Goal: Task Accomplishment & Management: Manage account settings

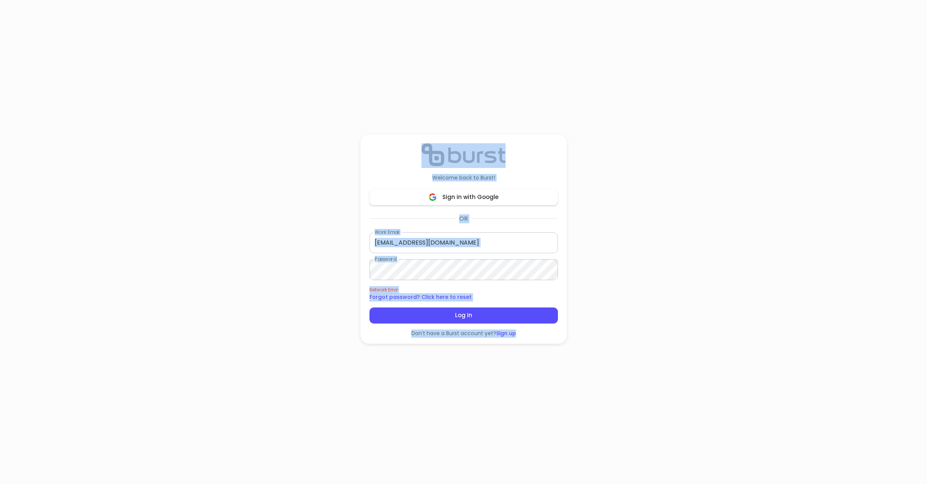
drag, startPoint x: 421, startPoint y: 108, endPoint x: 493, endPoint y: 365, distance: 266.2
click at [493, 365] on div "Welcome back to Burst! Sign in with Google OR Work Email [EMAIL_ADDRESS][DOMAIN…" at bounding box center [464, 239] width 206 height 478
drag, startPoint x: 509, startPoint y: 362, endPoint x: 458, endPoint y: 143, distance: 225.2
click at [458, 143] on div "Welcome back to Burst! Sign in with Google OR Work Email [EMAIL_ADDRESS][DOMAIN…" at bounding box center [464, 239] width 206 height 478
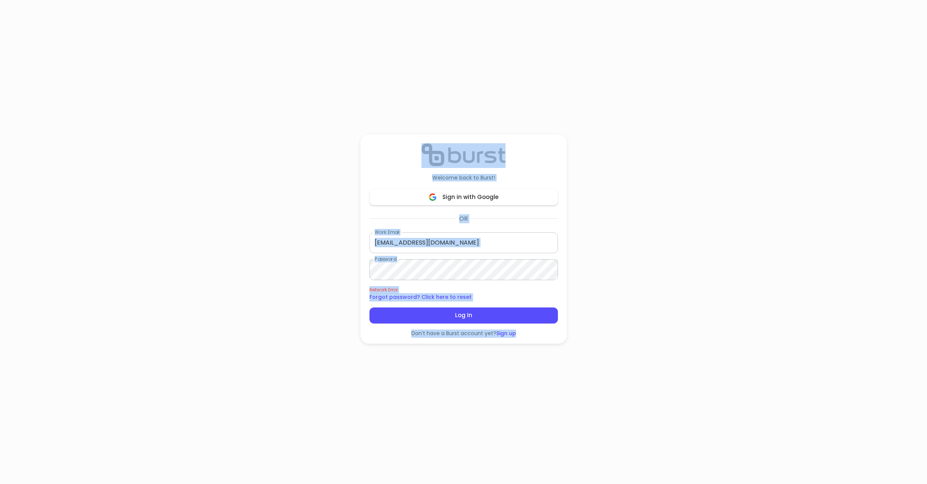
click at [273, 58] on div "Welcome back to Burst! Sign in with Google OR Work Email [EMAIL_ADDRESS][DOMAIN…" at bounding box center [463, 242] width 927 height 484
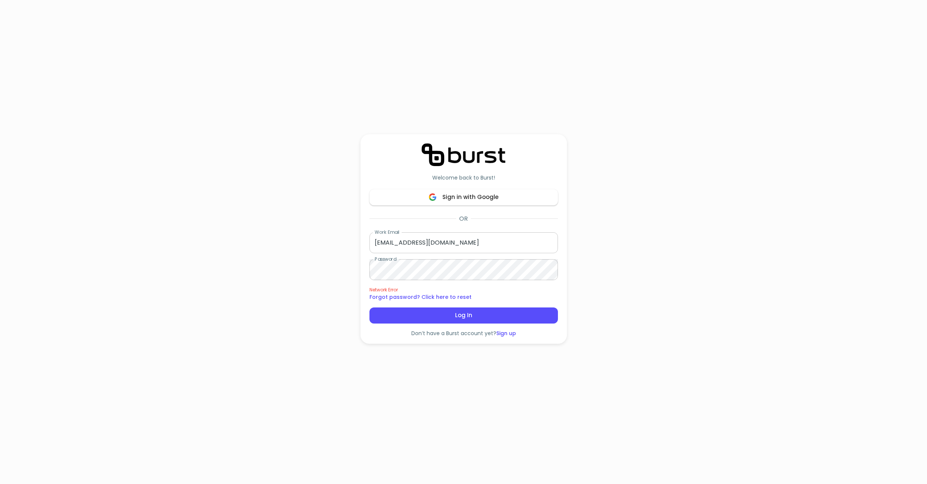
click at [599, 120] on div "Welcome back to Burst! Sign in with Google OR Work Email [EMAIL_ADDRESS][DOMAIN…" at bounding box center [463, 242] width 927 height 484
click at [692, 117] on div "Welcome back to Burst! Sign in with Google OR Work Email [EMAIL_ADDRESS][DOMAIN…" at bounding box center [463, 242] width 927 height 484
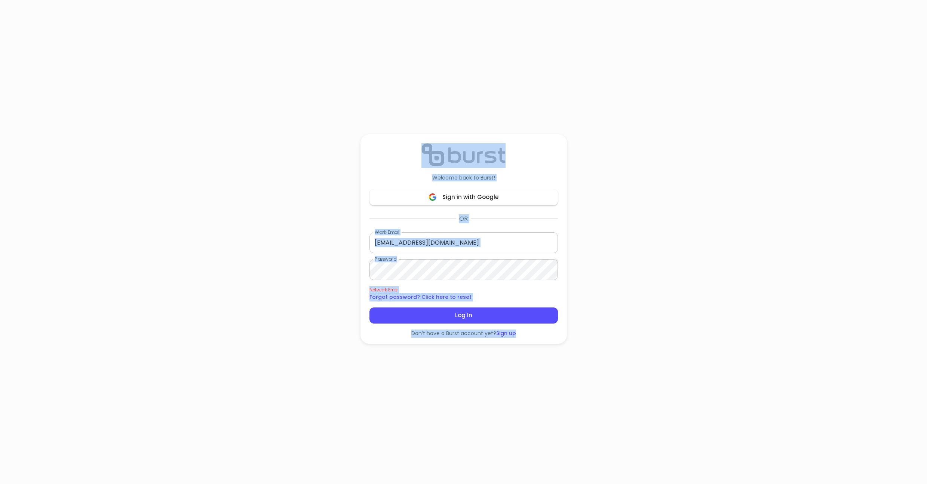
drag, startPoint x: 417, startPoint y: 112, endPoint x: 508, endPoint y: 344, distance: 249.1
click at [508, 344] on div "Welcome back to Burst! Sign in with Google OR Work Email [EMAIL_ADDRESS][DOMAIN…" at bounding box center [464, 239] width 206 height 478
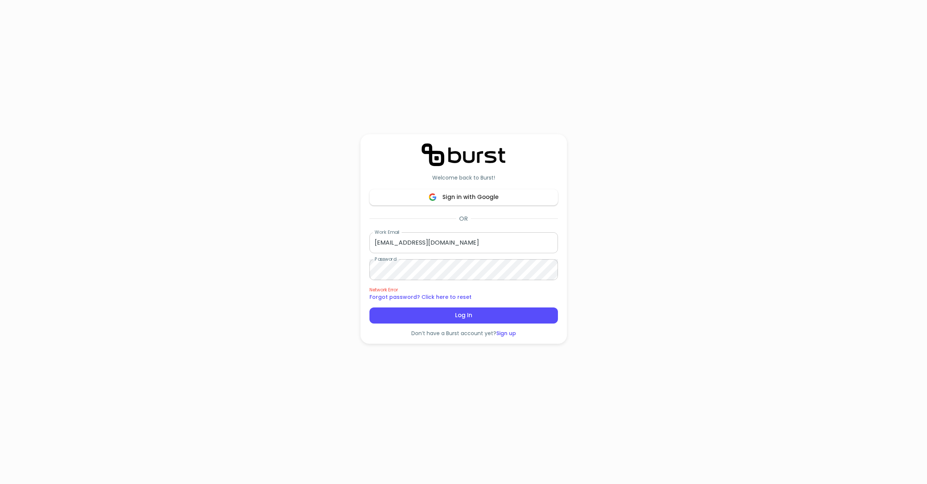
click at [504, 356] on div "Welcome back to Burst! Sign in with Google OR Work Email [EMAIL_ADDRESS][DOMAIN…" at bounding box center [464, 239] width 206 height 478
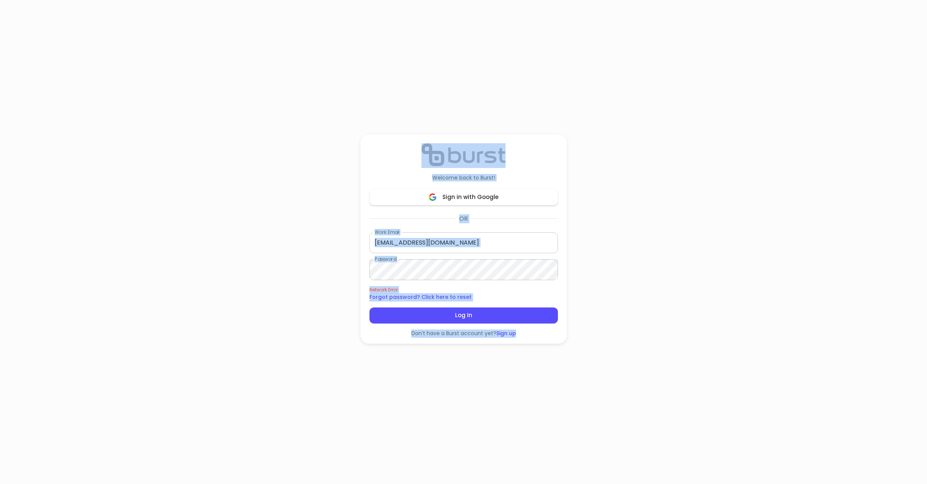
drag, startPoint x: 512, startPoint y: 356, endPoint x: 422, endPoint y: 131, distance: 241.9
click at [422, 131] on div "Welcome back to Burst! Sign in with Google OR Work Email [EMAIL_ADDRESS][DOMAIN…" at bounding box center [464, 239] width 206 height 478
drag, startPoint x: 429, startPoint y: 115, endPoint x: 485, endPoint y: 371, distance: 262.3
click at [485, 371] on div "Welcome back to Burst! Sign in with Google OR Work Email [EMAIL_ADDRESS][DOMAIN…" at bounding box center [464, 239] width 206 height 478
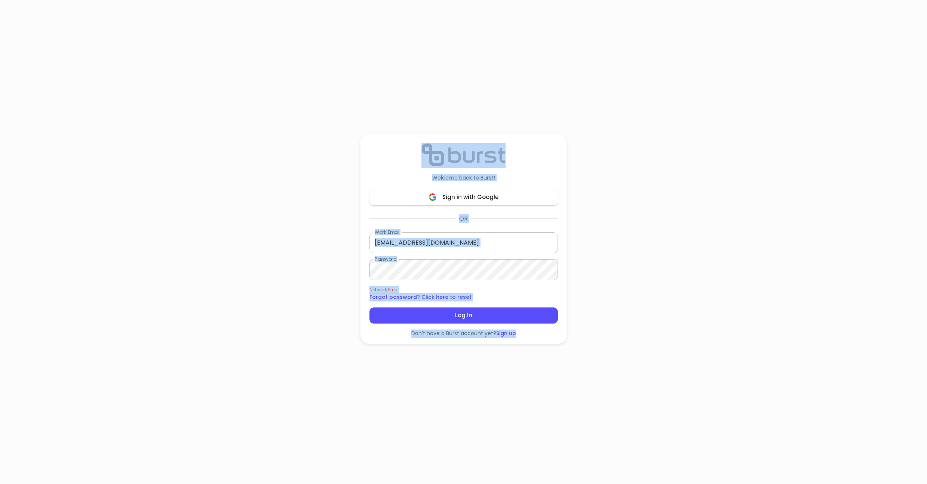
click at [485, 371] on div "Welcome back to Burst! Sign in with Google OR Work Email [EMAIL_ADDRESS][DOMAIN…" at bounding box center [464, 239] width 206 height 478
drag, startPoint x: 488, startPoint y: 355, endPoint x: 422, endPoint y: 53, distance: 308.9
click at [422, 53] on div "Welcome back to Burst! Sign in with Google OR Work Email [EMAIL_ADDRESS][DOMAIN…" at bounding box center [464, 239] width 206 height 478
click at [169, 112] on div "Welcome back to Burst! Sign in with Google OR Work Email [EMAIL_ADDRESS][DOMAIN…" at bounding box center [463, 242] width 927 height 484
drag, startPoint x: 420, startPoint y: 107, endPoint x: 527, endPoint y: 355, distance: 270.1
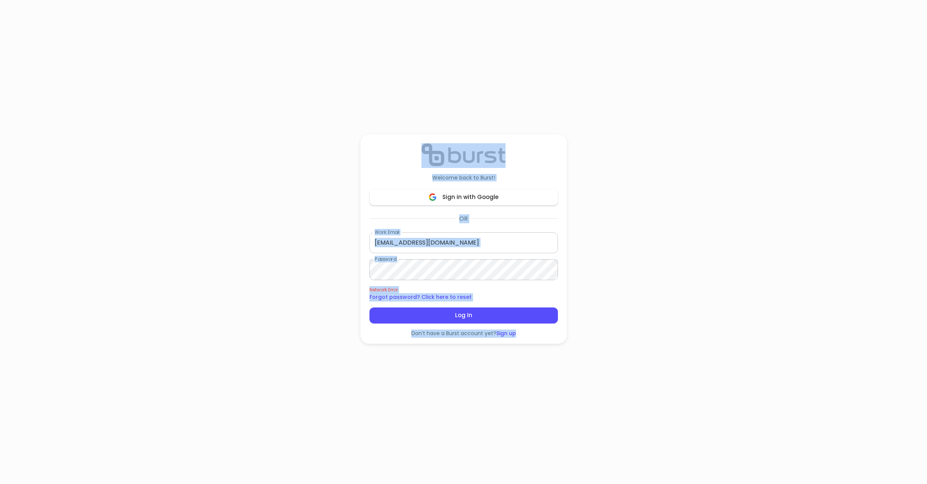
click at [527, 355] on div "Welcome back to Burst! Sign in with Google OR Work Email [EMAIL_ADDRESS][DOMAIN…" at bounding box center [464, 239] width 206 height 478
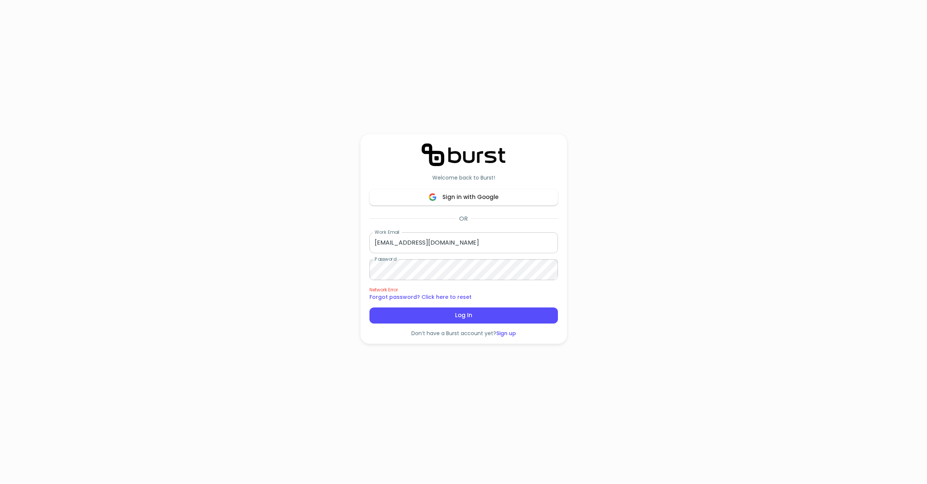
click at [480, 365] on div "Welcome back to Burst! Sign in with Google OR Work Email [EMAIL_ADDRESS][DOMAIN…" at bounding box center [464, 239] width 206 height 478
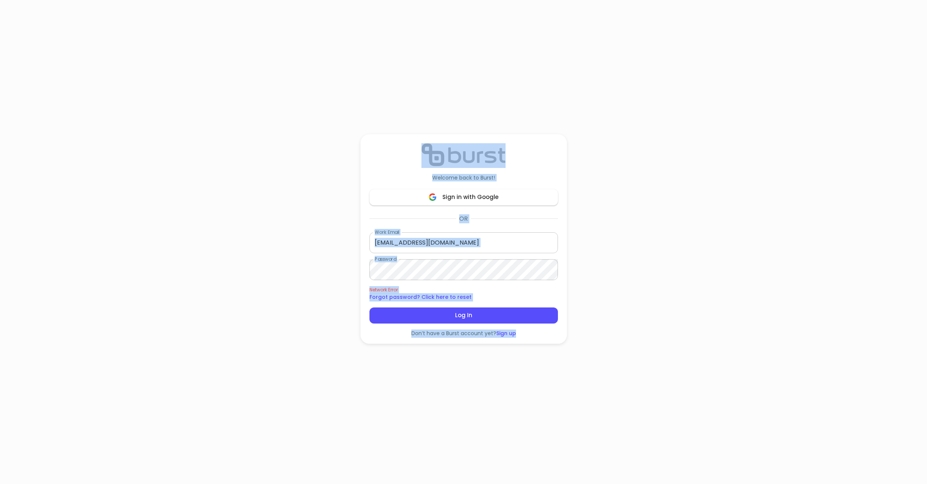
drag, startPoint x: 509, startPoint y: 361, endPoint x: 426, endPoint y: 70, distance: 302.1
click at [426, 70] on div "Welcome back to Burst! Sign in with Google OR Work Email [EMAIL_ADDRESS][DOMAIN…" at bounding box center [464, 239] width 206 height 478
click at [270, 279] on div "Welcome back to Burst! Sign in with Google OR Work Email [EMAIL_ADDRESS][DOMAIN…" at bounding box center [463, 242] width 927 height 484
drag, startPoint x: 414, startPoint y: 111, endPoint x: 513, endPoint y: 361, distance: 268.7
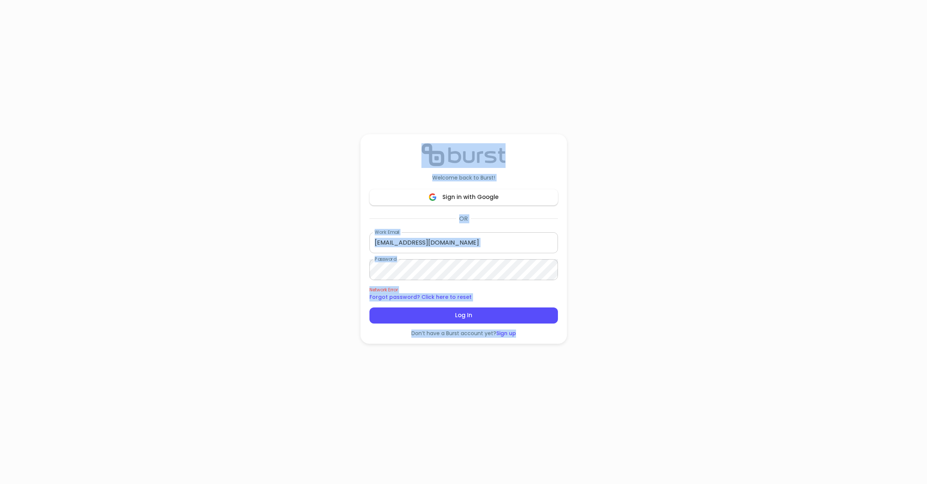
click at [513, 361] on div "Welcome back to Burst! Sign in with Google OR Work Email [EMAIL_ADDRESS][DOMAIN…" at bounding box center [464, 239] width 206 height 478
click at [512, 361] on div "Welcome back to Burst! Sign in with Google OR Work Email [EMAIL_ADDRESS][DOMAIN…" at bounding box center [464, 239] width 206 height 478
drag, startPoint x: 521, startPoint y: 361, endPoint x: 436, endPoint y: 142, distance: 234.2
click at [436, 142] on div "Welcome back to Burst! Sign in with Google OR Work Email [EMAIL_ADDRESS][DOMAIN…" at bounding box center [464, 239] width 206 height 478
click at [449, 101] on div "Welcome back to Burst! Sign in with Google OR Work Email [EMAIL_ADDRESS][DOMAIN…" at bounding box center [464, 239] width 206 height 478
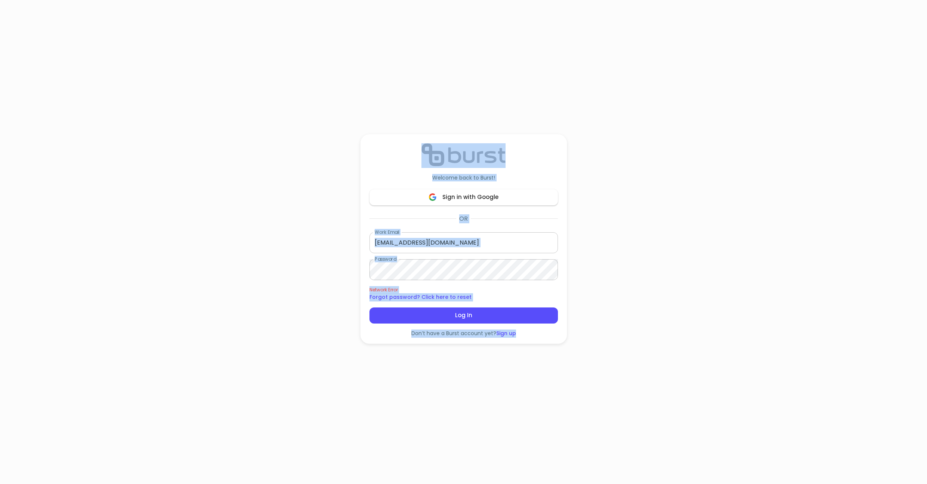
drag, startPoint x: 464, startPoint y: 99, endPoint x: 509, endPoint y: 362, distance: 266.9
click at [509, 362] on div "Welcome back to Burst! Sign in with Google OR Work Email [EMAIL_ADDRESS][DOMAIN…" at bounding box center [464, 239] width 206 height 478
drag, startPoint x: 517, startPoint y: 362, endPoint x: 441, endPoint y: 124, distance: 250.0
click at [442, 124] on div "Welcome back to Burst! Sign in with Google OR Work Email [EMAIL_ADDRESS][DOMAIN…" at bounding box center [464, 239] width 206 height 478
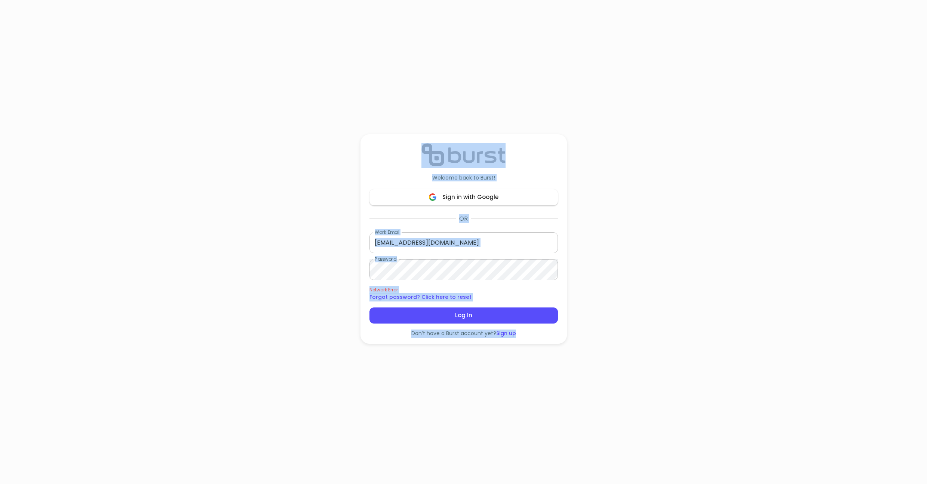
click at [459, 109] on div "Welcome back to Burst! Sign in with Google OR Work Email [EMAIL_ADDRESS][DOMAIN…" at bounding box center [464, 239] width 206 height 478
drag, startPoint x: 466, startPoint y: 106, endPoint x: 516, endPoint y: 365, distance: 264.0
click at [516, 365] on div "Welcome back to Burst! Sign in with Google OR Work Email [EMAIL_ADDRESS][DOMAIN…" at bounding box center [464, 239] width 206 height 478
drag, startPoint x: 525, startPoint y: 364, endPoint x: 429, endPoint y: 115, distance: 267.0
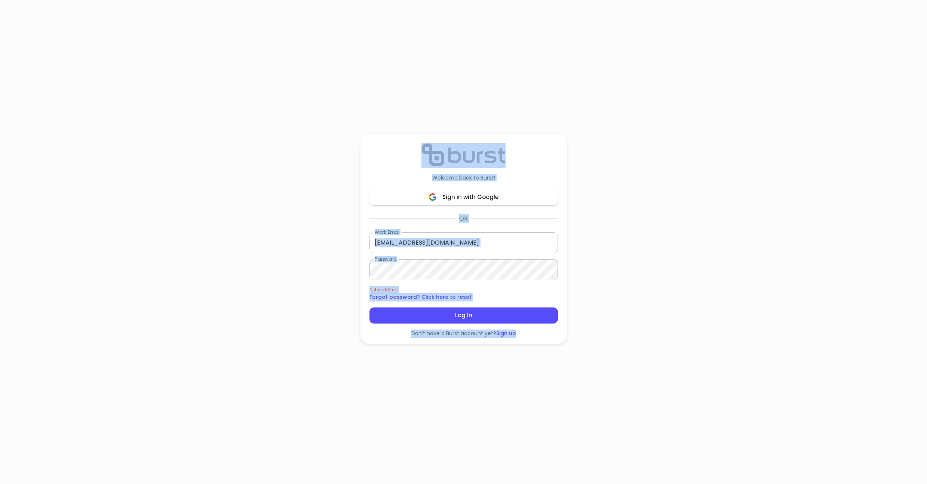
click at [429, 115] on div "Welcome back to Burst! Sign in with Google OR Work Email [EMAIL_ADDRESS][DOMAIN…" at bounding box center [464, 239] width 206 height 478
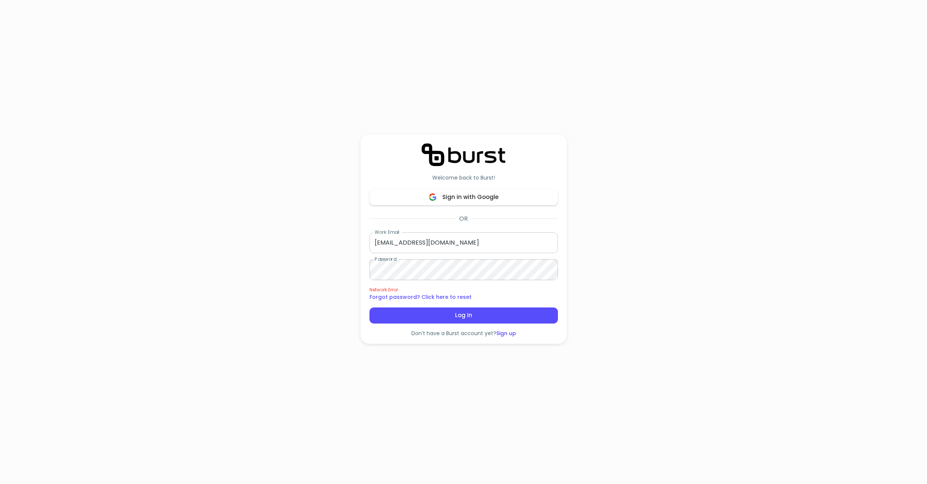
click at [478, 359] on div "Welcome back to Burst! Sign in with Google OR Work Email [EMAIL_ADDRESS][DOMAIN…" at bounding box center [464, 239] width 206 height 478
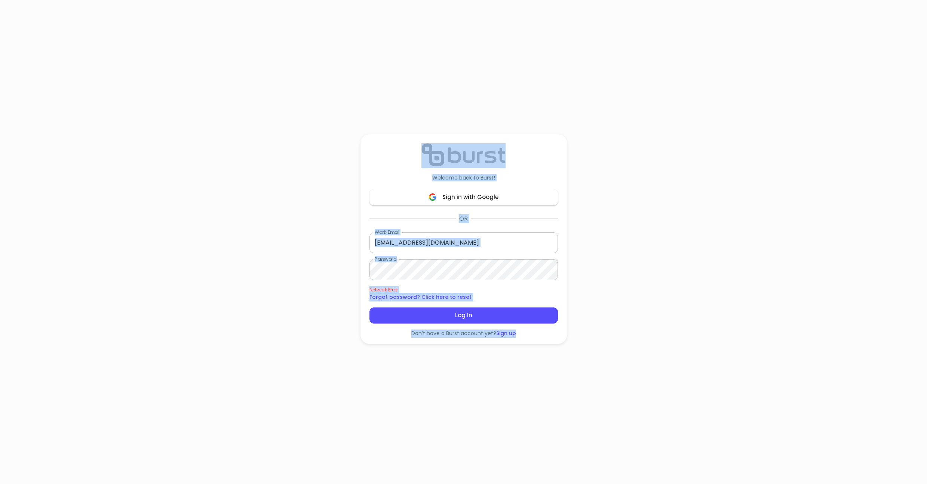
drag, startPoint x: 504, startPoint y: 354, endPoint x: 433, endPoint y: 115, distance: 249.4
click at [433, 115] on div "Welcome back to Burst! Sign in with Google OR Work Email [EMAIL_ADDRESS][DOMAIN…" at bounding box center [464, 239] width 206 height 478
drag, startPoint x: 454, startPoint y: 115, endPoint x: 508, endPoint y: 337, distance: 227.7
click at [508, 337] on div "Welcome back to Burst! Sign in with Google OR Work Email [EMAIL_ADDRESS][DOMAIN…" at bounding box center [464, 239] width 206 height 478
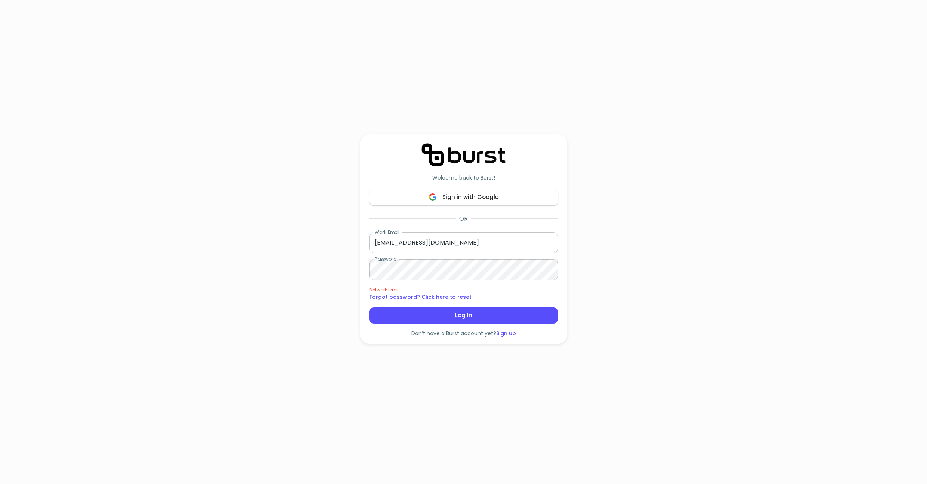
click at [516, 376] on div "Welcome back to Burst! Sign in with Google OR Work Email [EMAIL_ADDRESS][DOMAIN…" at bounding box center [464, 239] width 206 height 478
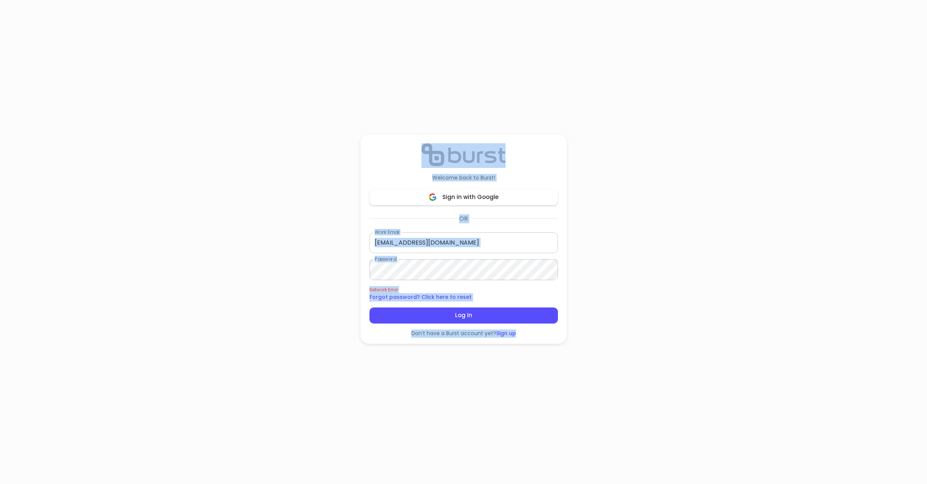
drag, startPoint x: 522, startPoint y: 370, endPoint x: 423, endPoint y: 63, distance: 322.6
click at [423, 63] on div "Welcome back to Burst! Sign in with Google OR Work Email [EMAIL_ADDRESS][DOMAIN…" at bounding box center [464, 239] width 206 height 478
click at [747, 181] on div "Welcome back to Burst! Sign in with Google OR Work Email [EMAIL_ADDRESS][DOMAIN…" at bounding box center [463, 242] width 927 height 484
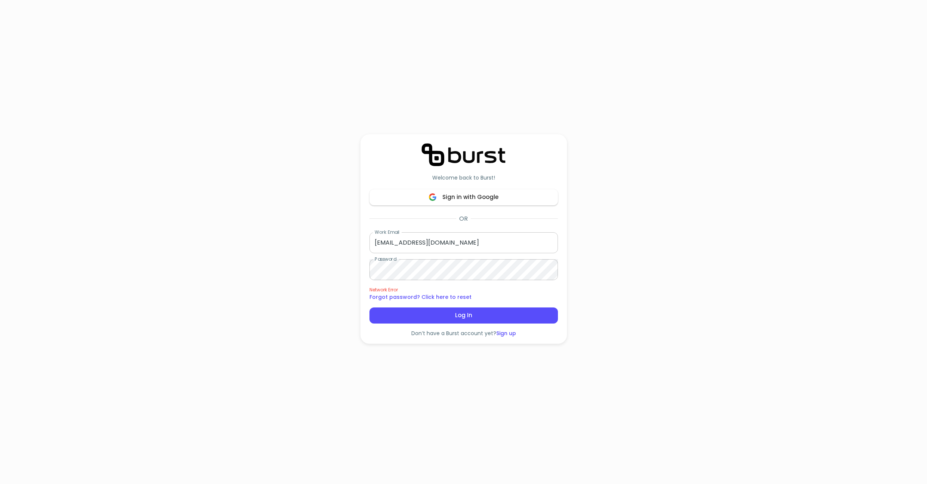
click at [432, 115] on div "Welcome back to Burst! Sign in with Google OR Work Email [EMAIL_ADDRESS][DOMAIN…" at bounding box center [464, 239] width 206 height 478
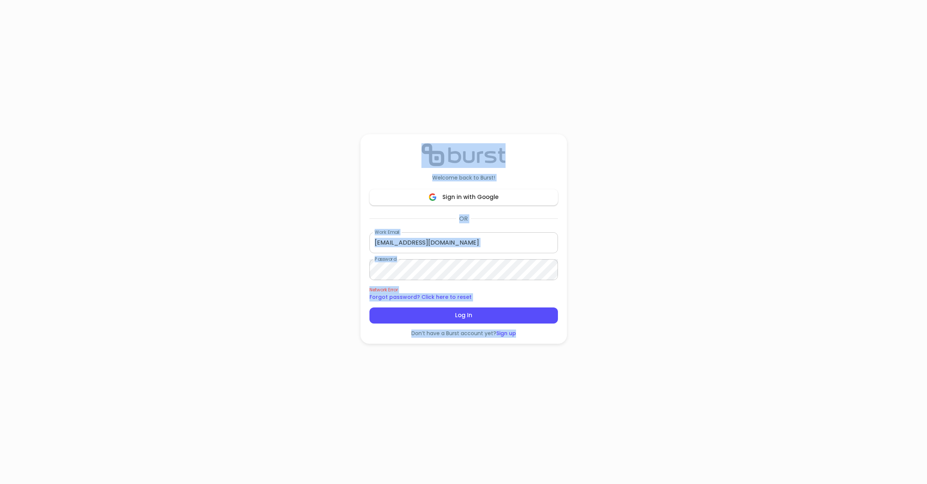
drag, startPoint x: 420, startPoint y: 104, endPoint x: 488, endPoint y: 377, distance: 282.2
click at [488, 377] on div "Welcome back to Burst! Sign in with Google OR Work Email [EMAIL_ADDRESS][DOMAIN…" at bounding box center [464, 239] width 206 height 478
drag, startPoint x: 500, startPoint y: 367, endPoint x: 398, endPoint y: 111, distance: 275.3
click at [398, 111] on div "Welcome back to Burst! Sign in with Google OR Work Email [EMAIL_ADDRESS][DOMAIN…" at bounding box center [464, 239] width 206 height 478
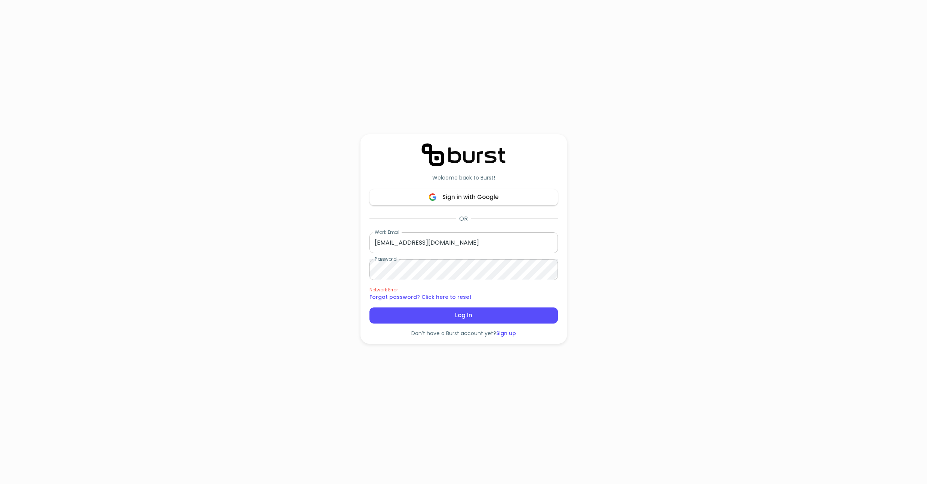
click at [437, 101] on div "Welcome back to Burst! Sign in with Google OR Work Email [EMAIL_ADDRESS][DOMAIN…" at bounding box center [464, 239] width 206 height 478
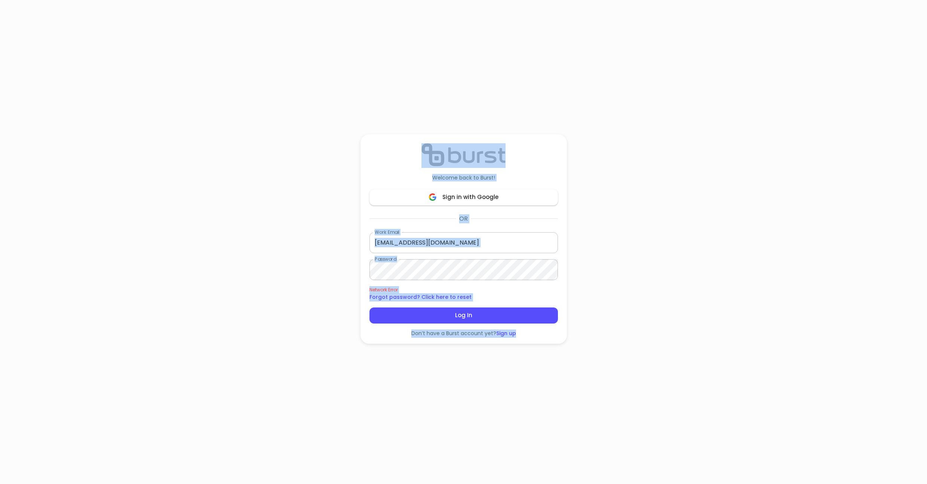
drag, startPoint x: 453, startPoint y: 100, endPoint x: 509, endPoint y: 354, distance: 260.4
click at [509, 354] on div "Welcome back to Burst! Sign in with Google OR Work Email [EMAIL_ADDRESS][DOMAIN…" at bounding box center [464, 239] width 206 height 478
click at [509, 358] on div "Welcome back to Burst! Sign in with Google OR Work Email [EMAIL_ADDRESS][DOMAIN…" at bounding box center [464, 239] width 206 height 478
drag, startPoint x: 521, startPoint y: 357, endPoint x: 444, endPoint y: 125, distance: 244.4
click at [444, 125] on div "Welcome back to Burst! Sign in with Google OR Work Email [EMAIL_ADDRESS][DOMAIN…" at bounding box center [464, 239] width 206 height 478
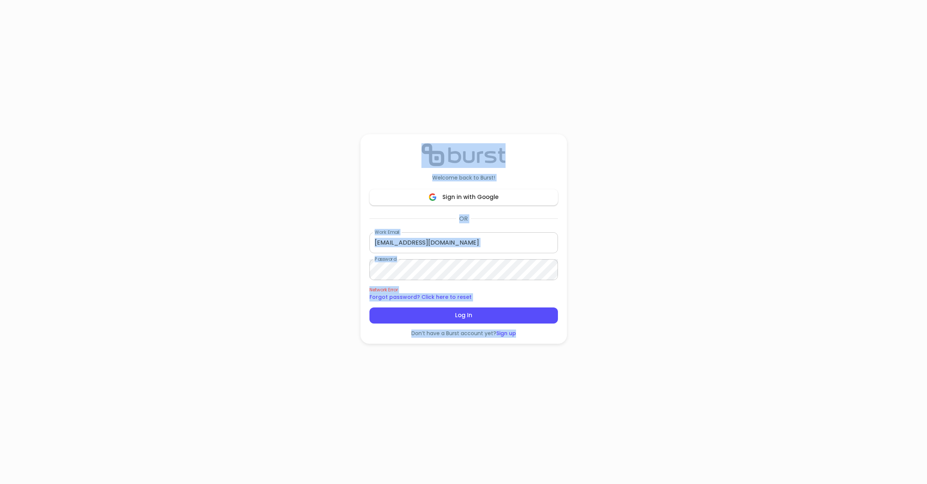
click at [444, 125] on div "Welcome back to Burst! Sign in with Google OR Work Email [EMAIL_ADDRESS][DOMAIN…" at bounding box center [464, 239] width 206 height 478
drag, startPoint x: 453, startPoint y: 120, endPoint x: 514, endPoint y: 334, distance: 223.3
click at [514, 334] on div "Welcome back to Burst! Sign in with Google OR Work Email [EMAIL_ADDRESS][DOMAIN…" at bounding box center [464, 239] width 206 height 478
click at [612, 168] on div "Welcome back to Burst! Sign in with Google OR Work Email [EMAIL_ADDRESS][DOMAIN…" at bounding box center [463, 242] width 927 height 484
drag, startPoint x: 402, startPoint y: 114, endPoint x: 531, endPoint y: 368, distance: 284.2
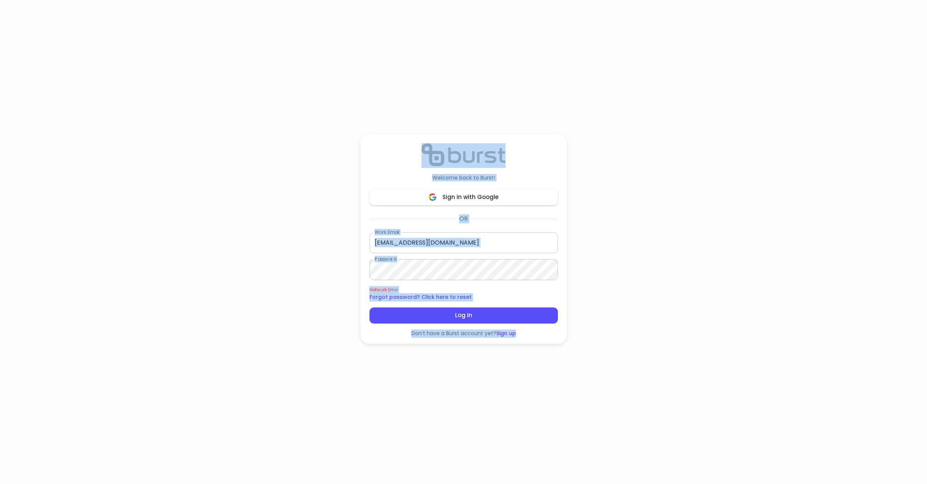
click at [531, 368] on div "Welcome back to Burst! Sign in with Google OR Work Email [EMAIL_ADDRESS][DOMAIN…" at bounding box center [464, 239] width 206 height 478
drag, startPoint x: 538, startPoint y: 358, endPoint x: 426, endPoint y: 107, distance: 274.8
click at [426, 107] on div "Welcome back to Burst! Sign in with Google OR Work Email [EMAIL_ADDRESS][DOMAIN…" at bounding box center [464, 239] width 206 height 478
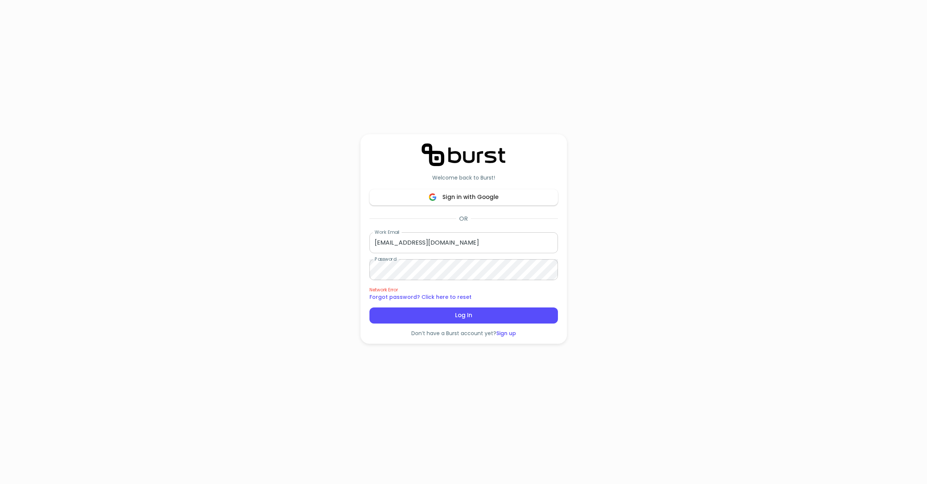
click at [481, 358] on div "Welcome back to Burst! Sign in with Google OR Work Email [EMAIL_ADDRESS][DOMAIN…" at bounding box center [464, 239] width 206 height 478
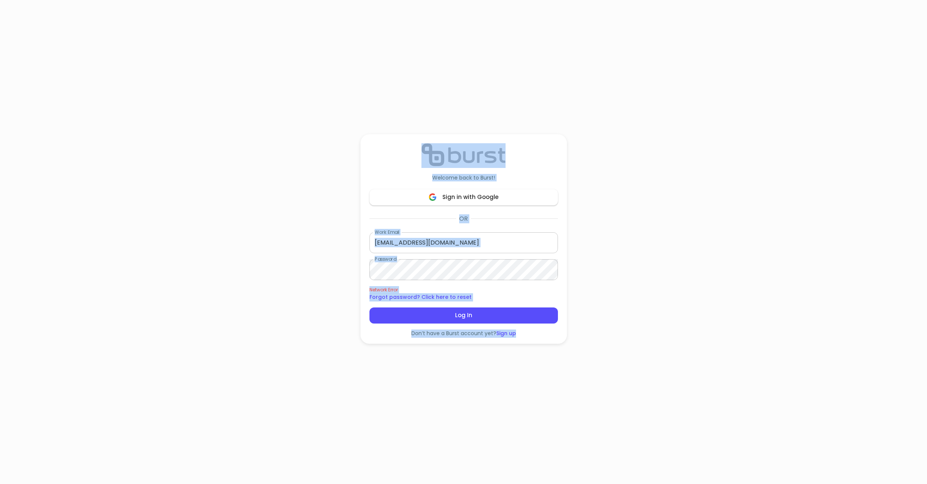
drag, startPoint x: 493, startPoint y: 358, endPoint x: 431, endPoint y: 146, distance: 220.6
click at [431, 146] on div "Welcome back to Burst! Sign in with Google OR Work Email [EMAIL_ADDRESS][DOMAIN…" at bounding box center [464, 239] width 206 height 478
click at [436, 109] on div "Welcome back to Burst! Sign in with Google OR Work Email [EMAIL_ADDRESS][DOMAIN…" at bounding box center [464, 239] width 206 height 478
drag, startPoint x: 446, startPoint y: 101, endPoint x: 462, endPoint y: 370, distance: 268.7
click at [462, 370] on div "Welcome back to Burst! Sign in with Google OR Work Email [EMAIL_ADDRESS][DOMAIN…" at bounding box center [464, 239] width 206 height 478
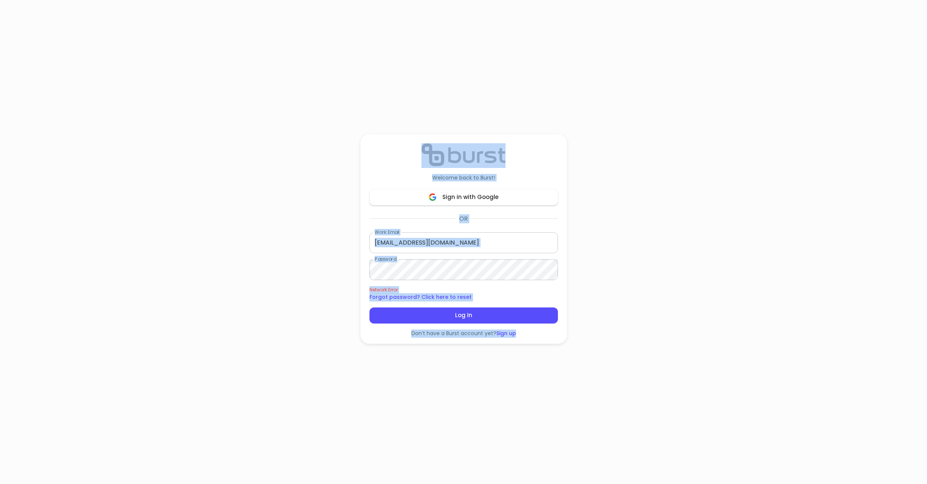
click at [462, 370] on div "Welcome back to Burst! Sign in with Google OR Work Email [EMAIL_ADDRESS][DOMAIN…" at bounding box center [464, 239] width 206 height 478
drag, startPoint x: 465, startPoint y: 370, endPoint x: 428, endPoint y: 104, distance: 268.1
click at [428, 104] on div "Welcome back to Burst! Sign in with Google OR Work Email [EMAIL_ADDRESS][DOMAIN…" at bounding box center [464, 239] width 206 height 478
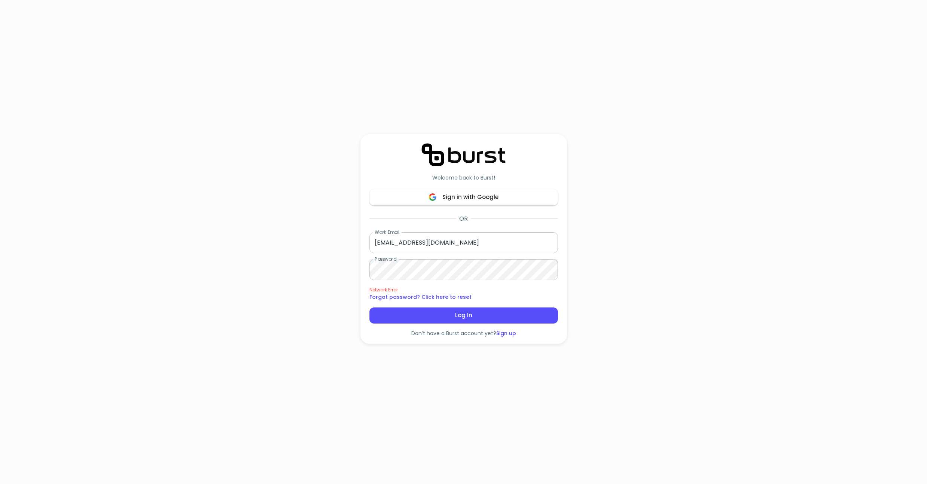
click at [422, 366] on div "Welcome back to Burst! Sign in with Google OR Work Email [EMAIL_ADDRESS][DOMAIN…" at bounding box center [464, 239] width 206 height 478
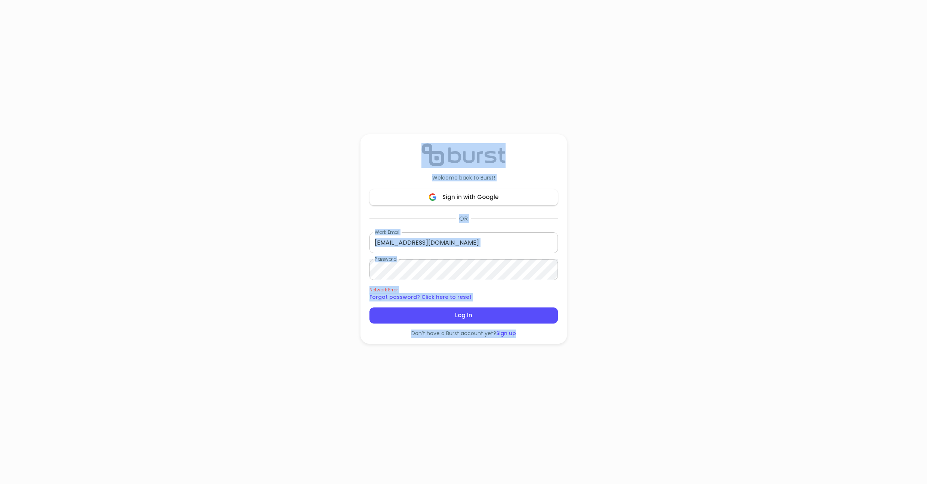
drag, startPoint x: 468, startPoint y: 354, endPoint x: 423, endPoint y: 88, distance: 270.5
click at [423, 88] on div "Welcome back to Burst! Sign in with Google OR Work Email [EMAIL_ADDRESS][DOMAIN…" at bounding box center [464, 239] width 206 height 478
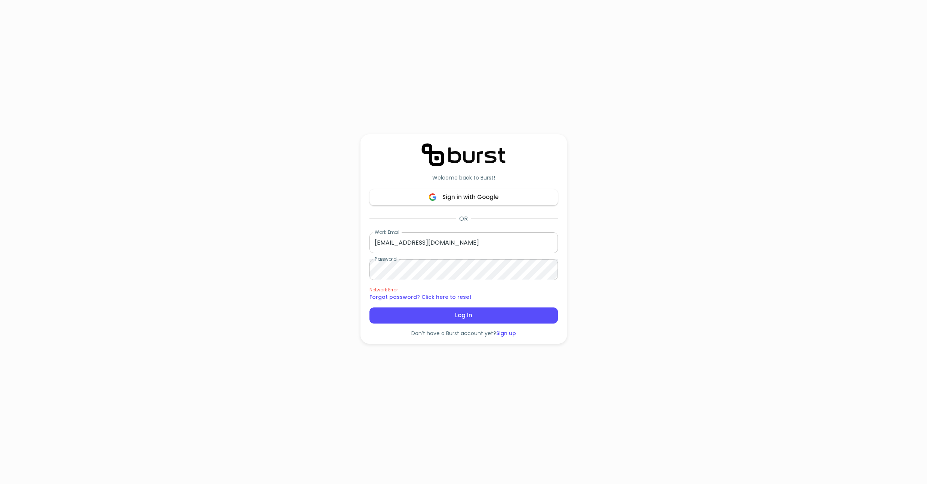
click at [451, 368] on div "Welcome back to Burst! Sign in with Google OR Work Email [EMAIL_ADDRESS][DOMAIN…" at bounding box center [464, 239] width 206 height 478
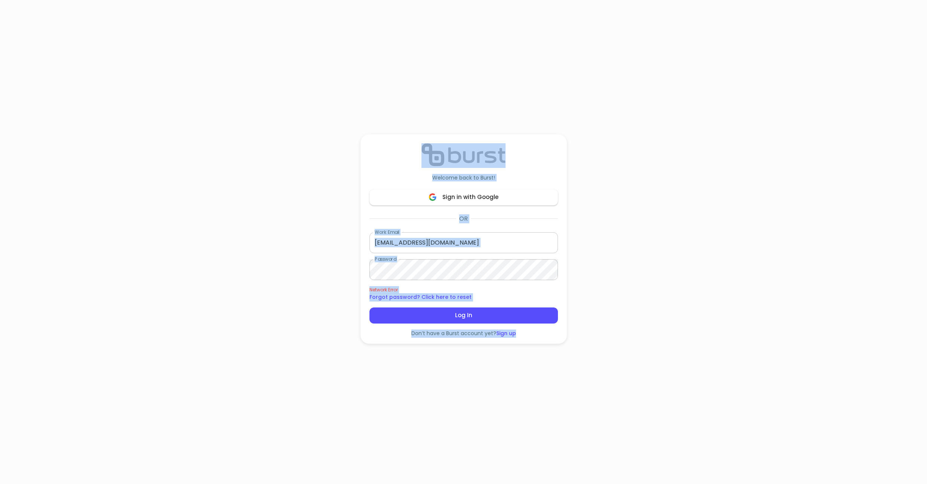
drag, startPoint x: 473, startPoint y: 368, endPoint x: 429, endPoint y: 46, distance: 324.3
click at [429, 46] on div "Welcome back to Burst! Sign in with Google OR Work Email [EMAIL_ADDRESS][DOMAIN…" at bounding box center [464, 239] width 206 height 478
click at [425, 112] on div "Welcome back to Burst! Sign in with Google OR Work Email [EMAIL_ADDRESS][DOMAIN…" at bounding box center [464, 239] width 206 height 478
drag, startPoint x: 453, startPoint y: 108, endPoint x: 493, endPoint y: 349, distance: 243.5
click at [493, 349] on div "Welcome back to Burst! Sign in with Google OR Work Email [EMAIL_ADDRESS][DOMAIN…" at bounding box center [464, 239] width 206 height 478
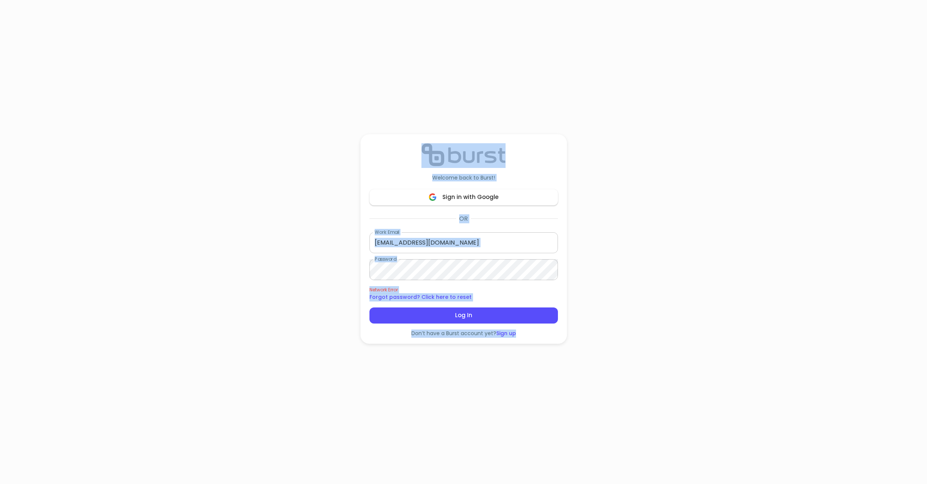
click at [469, 363] on div "Welcome back to Burst! Sign in with Google OR Work Email [EMAIL_ADDRESS][DOMAIN…" at bounding box center [464, 239] width 206 height 478
drag, startPoint x: 486, startPoint y: 363, endPoint x: 454, endPoint y: 66, distance: 298.7
click at [454, 70] on div "Welcome back to Burst! Sign in with Google OR Work Email [EMAIL_ADDRESS][DOMAIN…" at bounding box center [464, 239] width 206 height 478
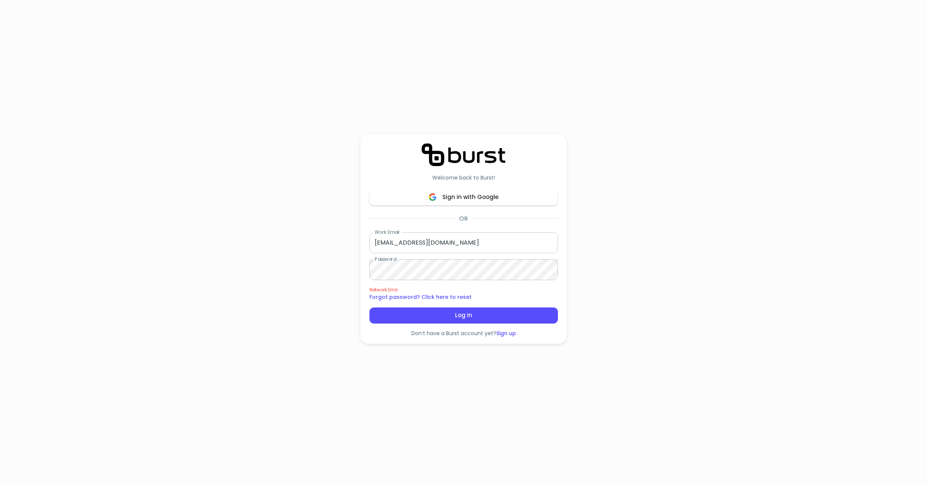
click at [622, 314] on div "Welcome back to Burst! Sign in with Google OR Work Email [EMAIL_ADDRESS][DOMAIN…" at bounding box center [463, 242] width 927 height 484
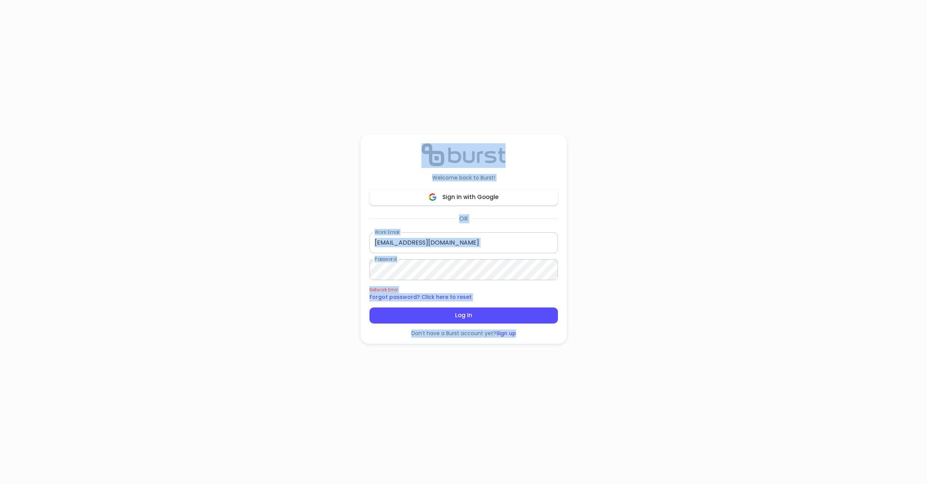
drag, startPoint x: 497, startPoint y: 381, endPoint x: 431, endPoint y: 112, distance: 277.0
click at [431, 112] on div "Welcome back to Burst! Sign in with Google OR Work Email [EMAIL_ADDRESS][DOMAIN…" at bounding box center [464, 239] width 206 height 478
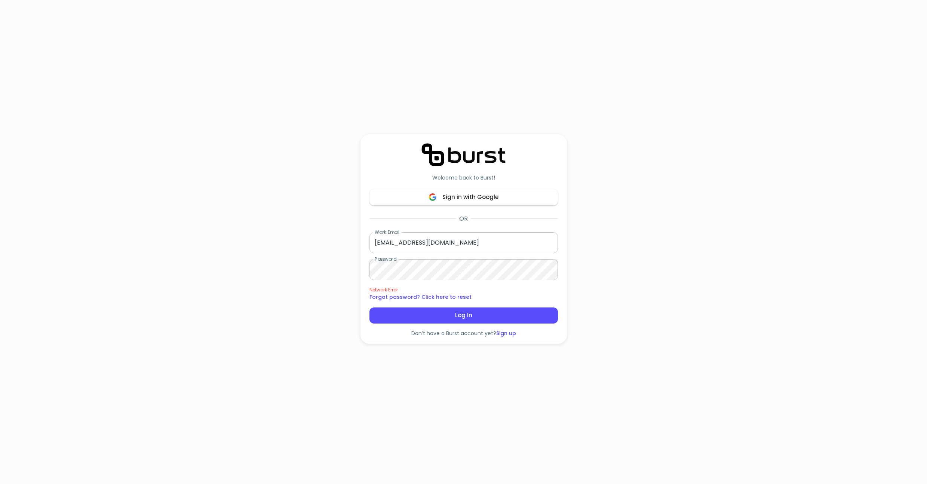
click at [475, 377] on div "Welcome back to Burst! Sign in with Google OR Work Email [EMAIL_ADDRESS][DOMAIN…" at bounding box center [464, 239] width 206 height 478
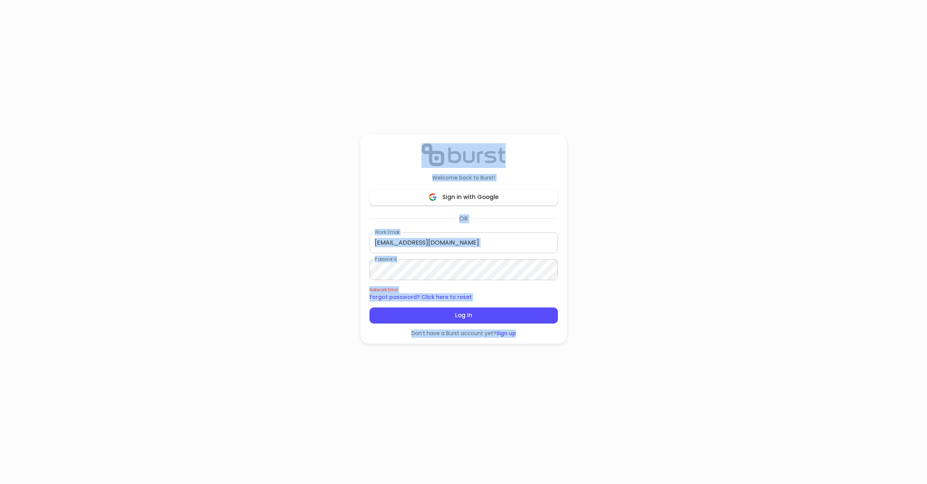
drag, startPoint x: 483, startPoint y: 373, endPoint x: 432, endPoint y: 143, distance: 235.2
click at [432, 143] on div "Welcome back to Burst! Sign in with Google OR Work Email [EMAIL_ADDRESS][DOMAIN…" at bounding box center [464, 239] width 206 height 478
click at [276, 154] on div "Welcome back to Burst! Sign in with Google OR Work Email [EMAIL_ADDRESS][DOMAIN…" at bounding box center [463, 242] width 927 height 484
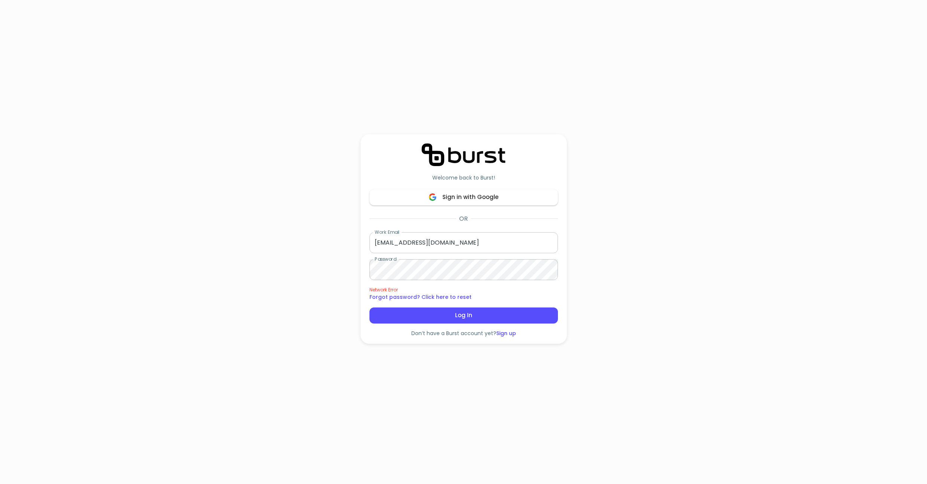
click at [450, 80] on div "Welcome back to Burst! Sign in with Google OR Work Email [EMAIL_ADDRESS][DOMAIN…" at bounding box center [464, 239] width 206 height 478
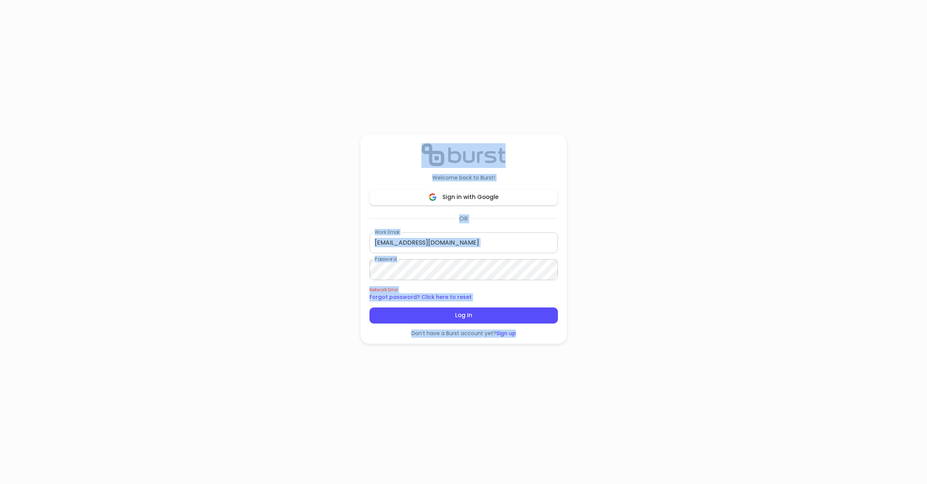
drag, startPoint x: 430, startPoint y: 108, endPoint x: 498, endPoint y: 349, distance: 250.7
click at [498, 349] on div "Welcome back to Burst! Sign in with Google OR Work Email [EMAIL_ADDRESS][DOMAIN…" at bounding box center [464, 239] width 206 height 478
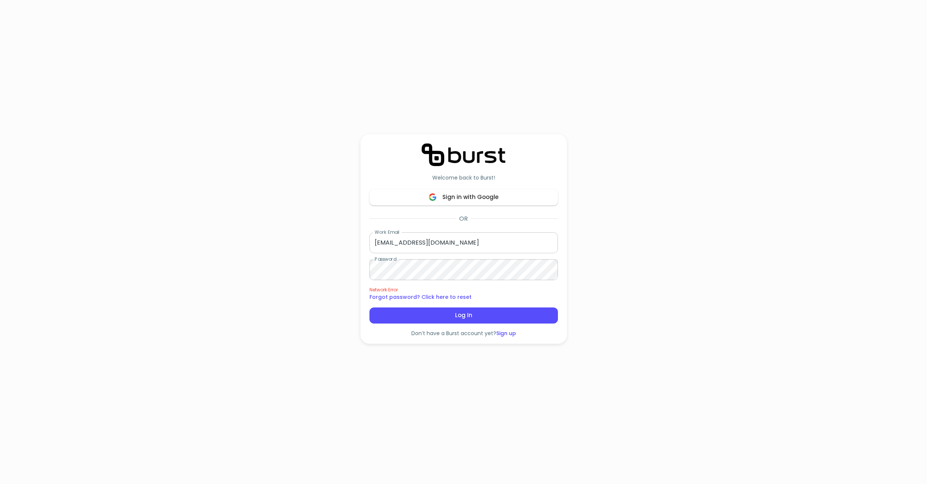
click at [497, 358] on div "Welcome back to Burst! Sign in with Google OR Work Email [EMAIL_ADDRESS][DOMAIN…" at bounding box center [464, 239] width 206 height 478
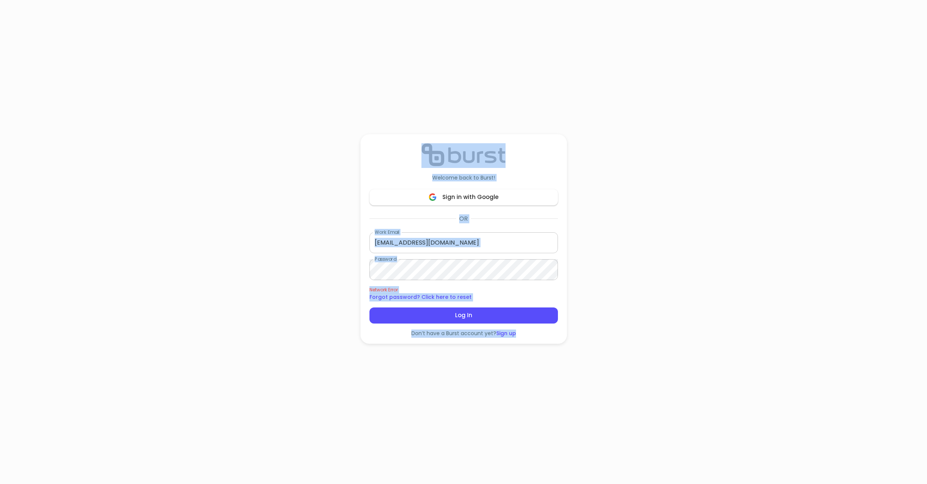
drag, startPoint x: 505, startPoint y: 358, endPoint x: 410, endPoint y: 96, distance: 278.9
click at [410, 96] on div "Welcome back to Burst! Sign in with Google OR Work Email [EMAIL_ADDRESS][DOMAIN…" at bounding box center [464, 239] width 206 height 478
click at [426, 97] on div "Welcome back to Burst! Sign in with Google OR Work Email [EMAIL_ADDRESS][DOMAIN…" at bounding box center [464, 239] width 206 height 478
drag, startPoint x: 444, startPoint y: 106, endPoint x: 499, endPoint y: 352, distance: 251.6
click at [499, 352] on div "Welcome back to Burst! Sign in with Google OR Work Email [EMAIL_ADDRESS][DOMAIN…" at bounding box center [464, 239] width 206 height 478
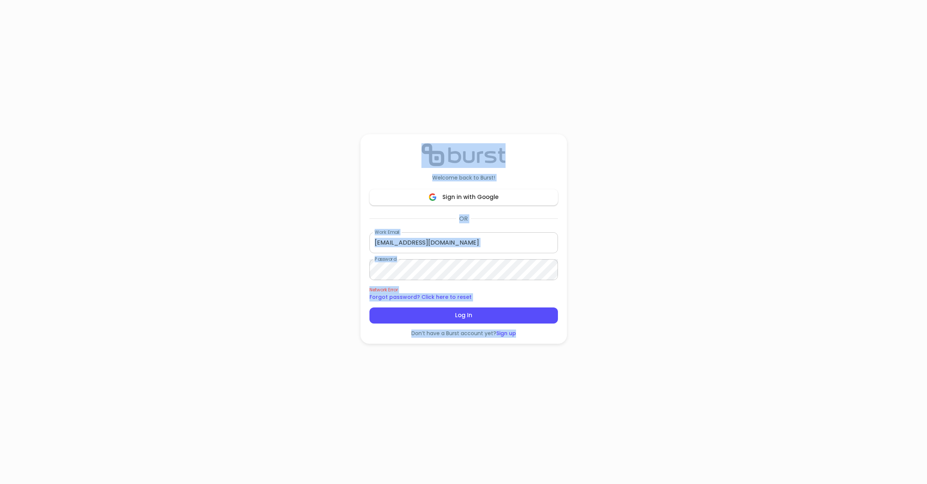
click at [463, 377] on div "Welcome back to Burst! Sign in with Google OR Work Email [EMAIL_ADDRESS][DOMAIN…" at bounding box center [464, 239] width 206 height 478
drag, startPoint x: 474, startPoint y: 380, endPoint x: 444, endPoint y: 122, distance: 259.1
click at [444, 122] on div "Welcome back to Burst! Sign in with Google OR Work Email [EMAIL_ADDRESS][DOMAIN…" at bounding box center [464, 239] width 206 height 478
click at [421, 76] on div "Welcome back to Burst! Sign in with Google OR Work Email [EMAIL_ADDRESS][DOMAIN…" at bounding box center [464, 239] width 206 height 478
